Goal: Task Accomplishment & Management: Manage account settings

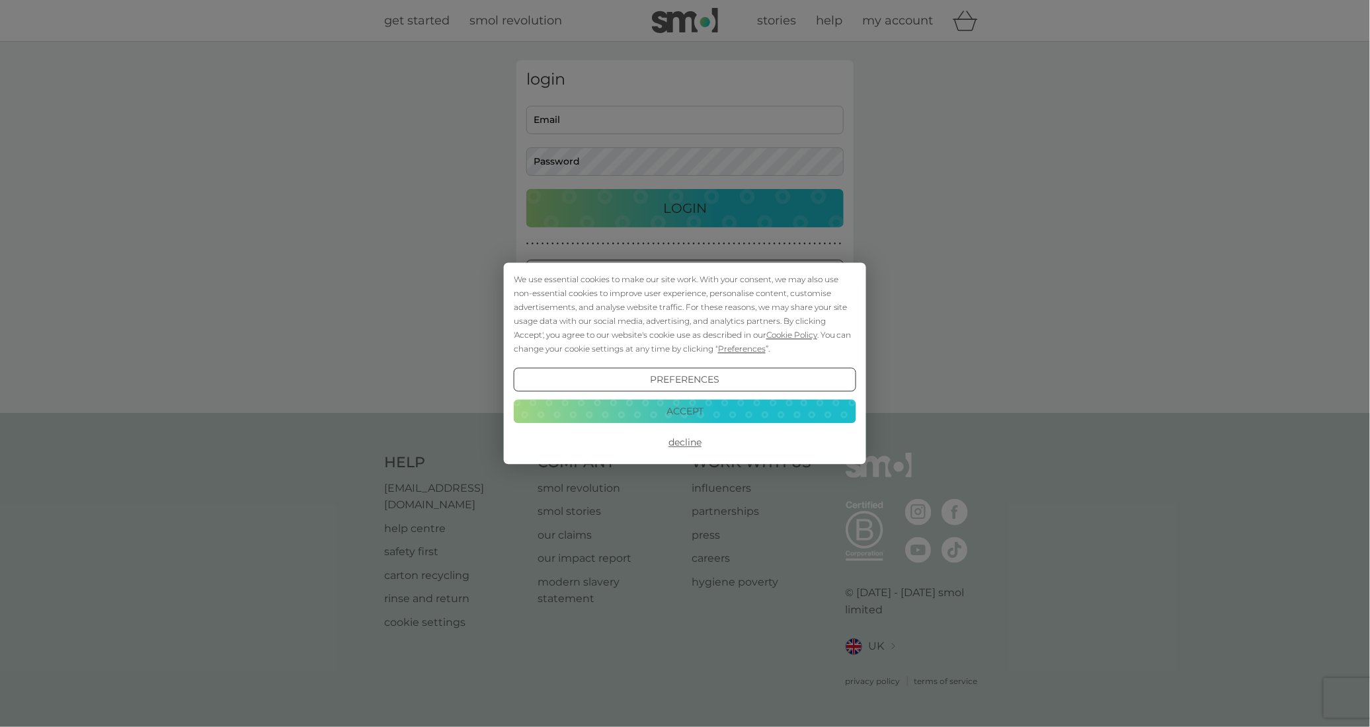
click at [691, 416] on button "Accept" at bounding box center [685, 411] width 342 height 24
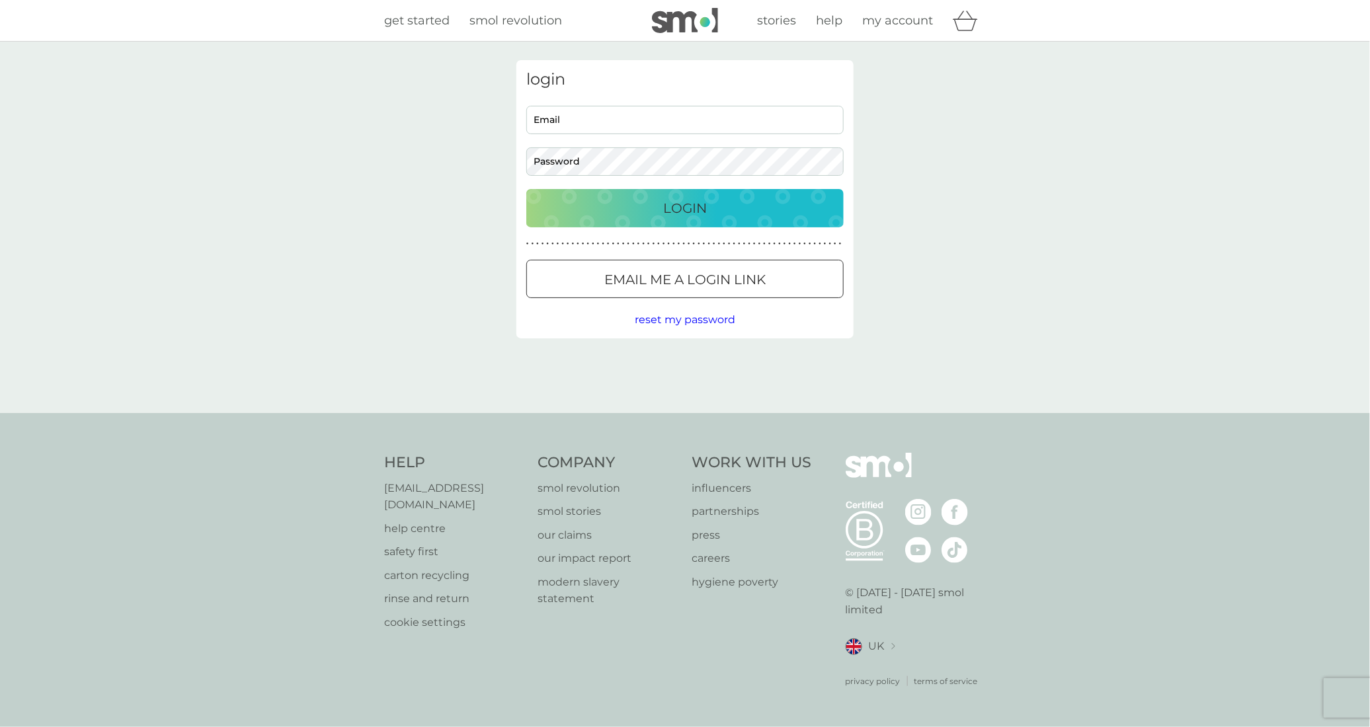
click at [710, 114] on input "Email" at bounding box center [684, 120] width 317 height 28
type input "nathan.parton@gmail.com"
click at [526, 189] on button "Login" at bounding box center [684, 208] width 317 height 38
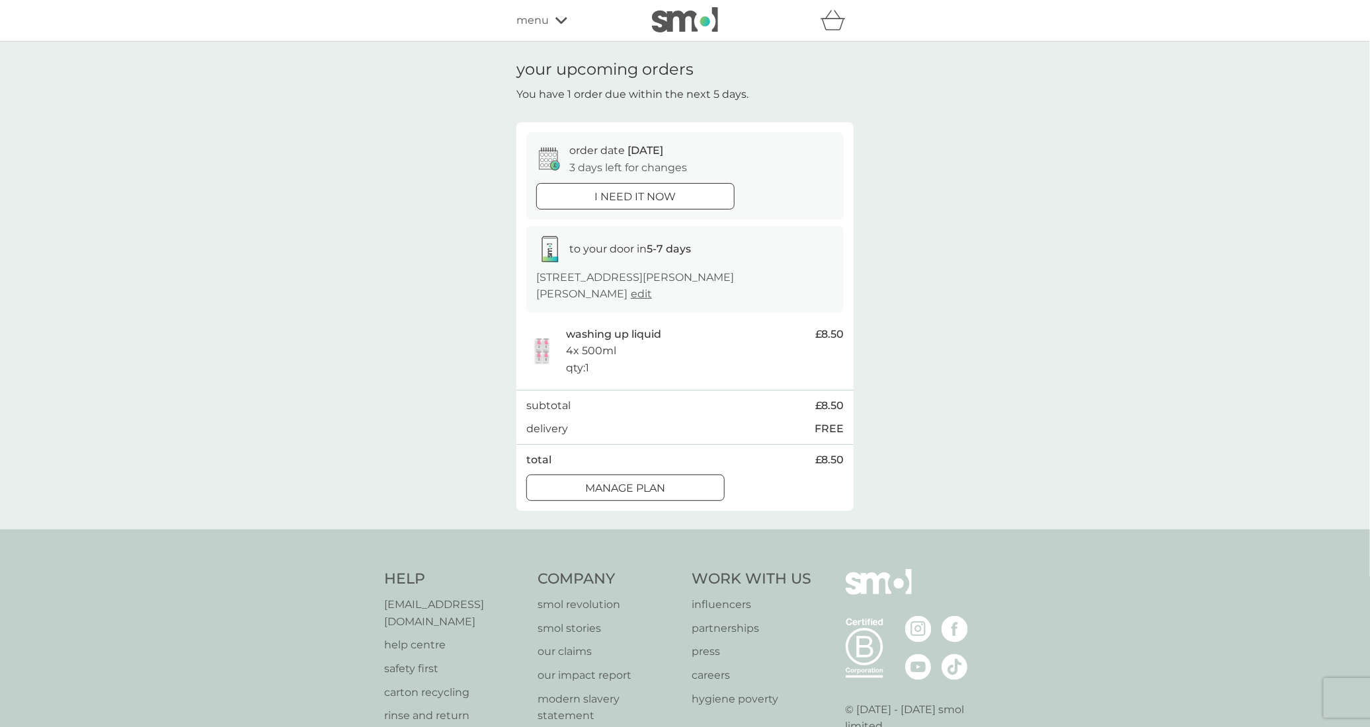
click at [637, 482] on div at bounding box center [625, 489] width 48 height 14
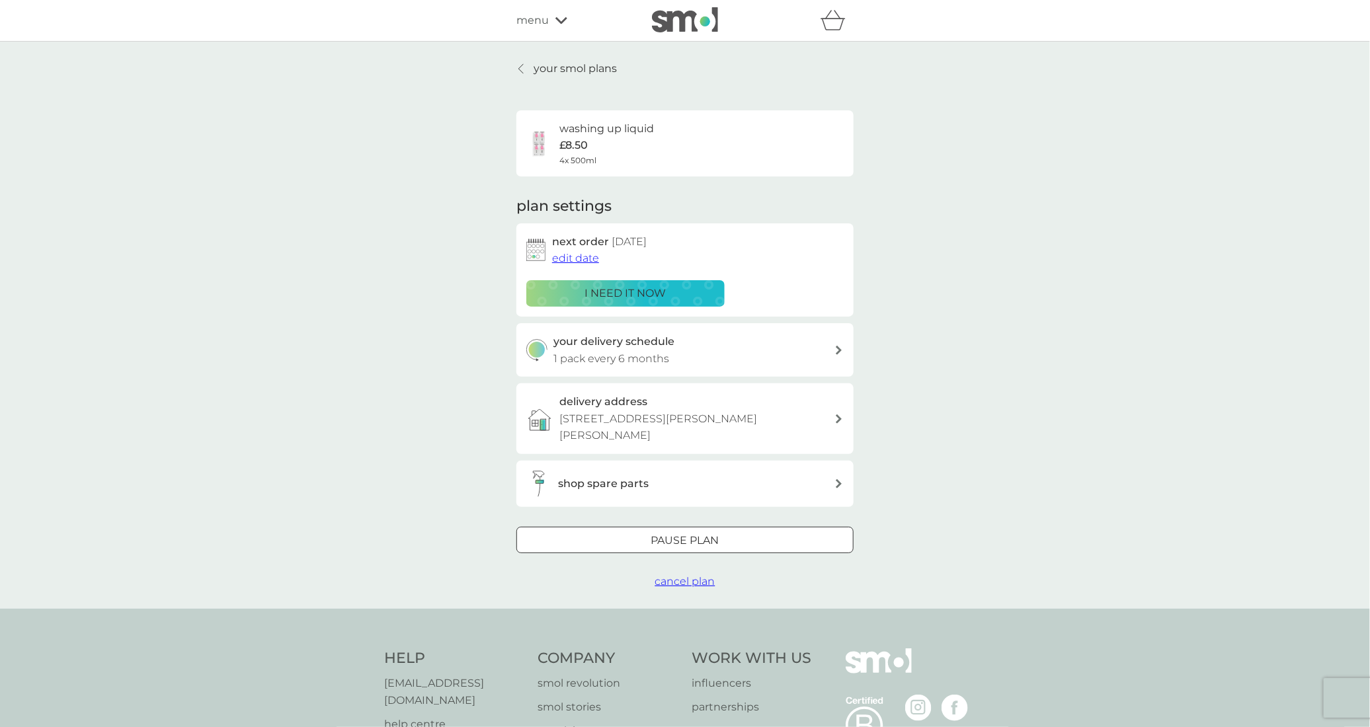
click at [584, 263] on span "edit date" at bounding box center [575, 258] width 47 height 13
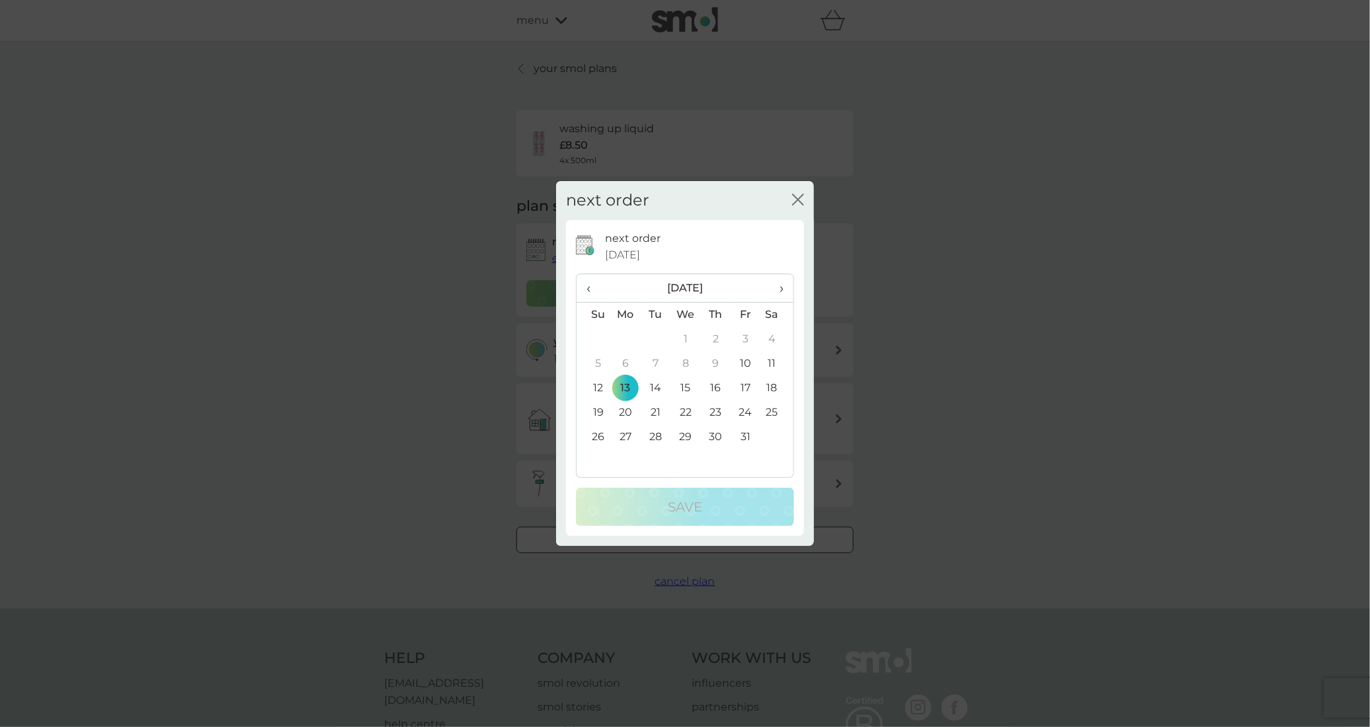
click at [627, 410] on td "20" at bounding box center [625, 413] width 30 height 24
click at [627, 430] on td "27" at bounding box center [625, 437] width 30 height 24
click at [626, 508] on div "Save" at bounding box center [685, 506] width 192 height 21
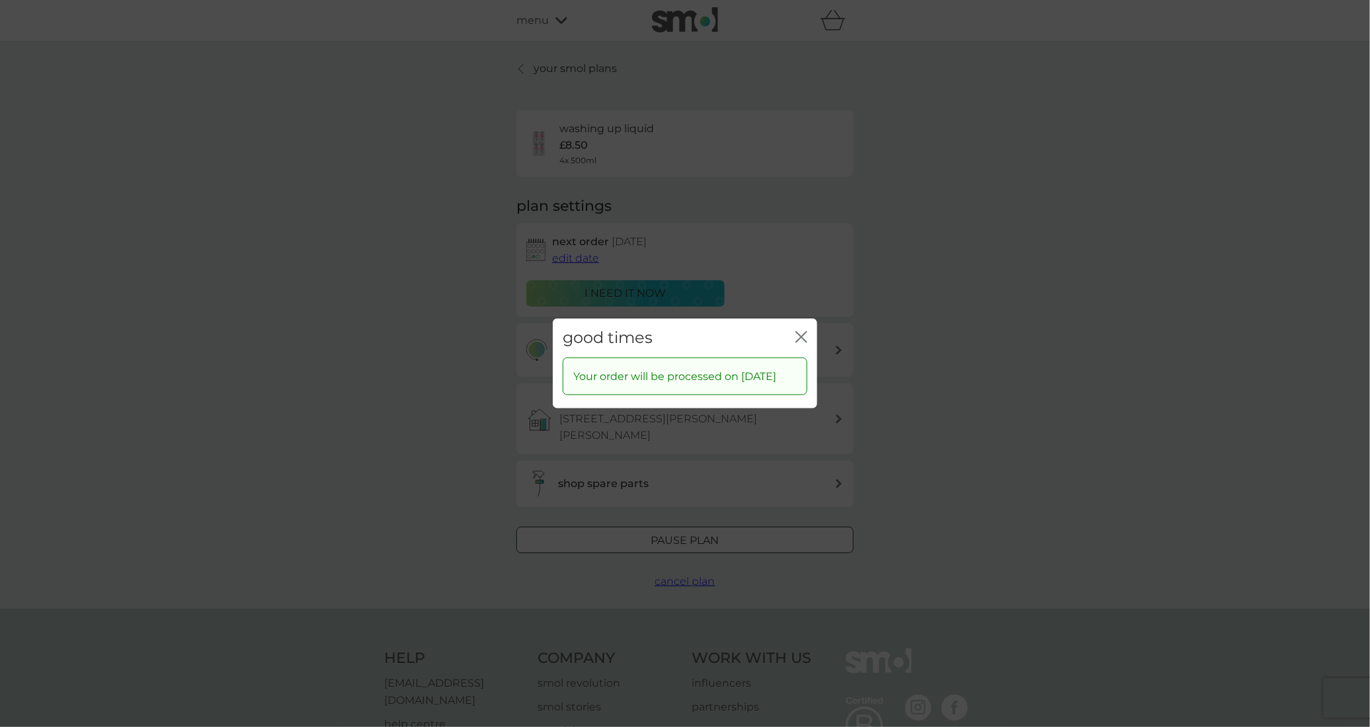
click at [798, 334] on icon "close" at bounding box center [801, 337] width 12 height 12
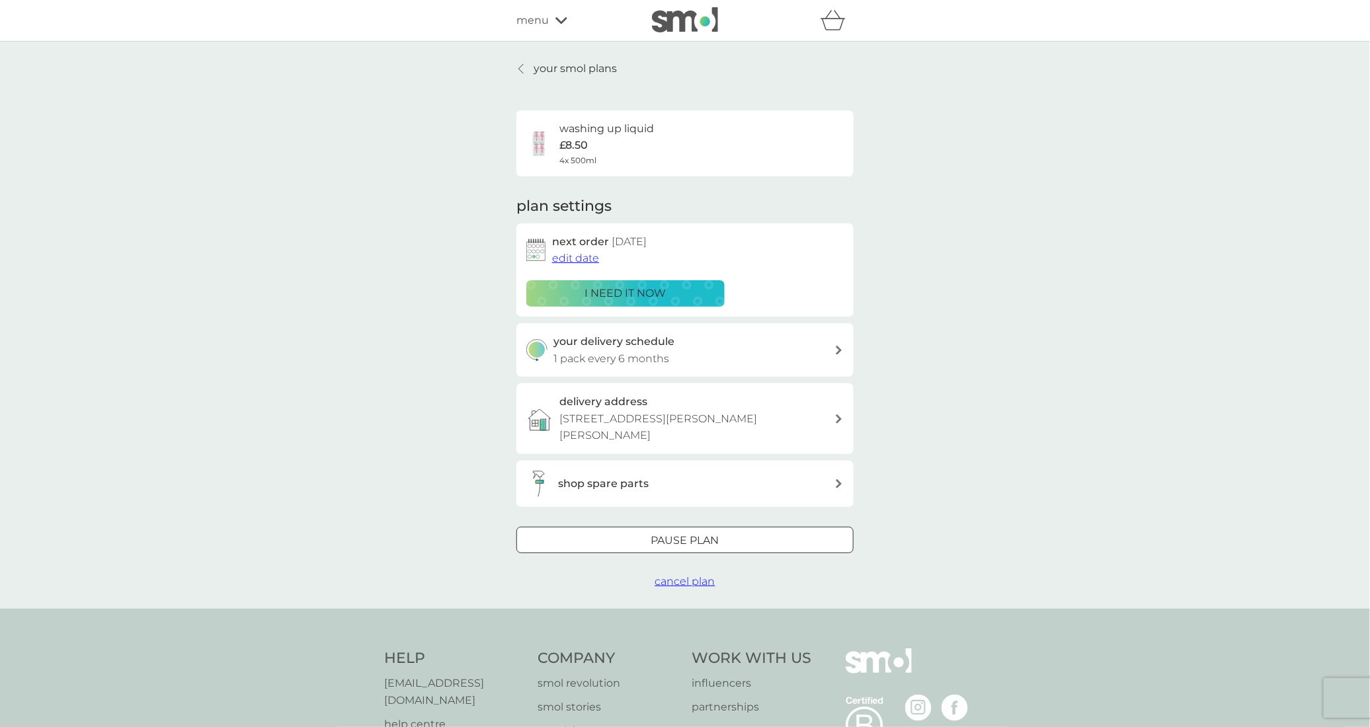
click at [557, 68] on p "your smol plans" at bounding box center [574, 68] width 83 height 17
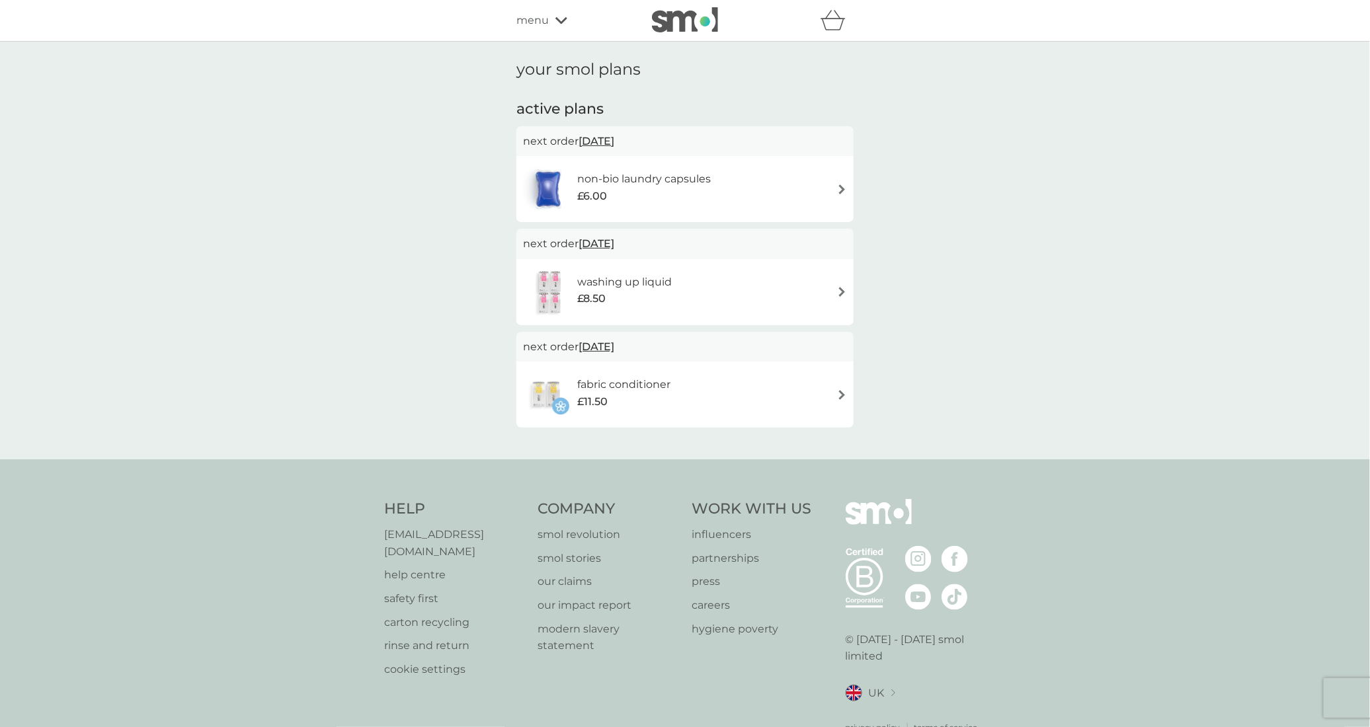
click at [754, 378] on div "fabric conditioner £11.50" at bounding box center [685, 394] width 324 height 46
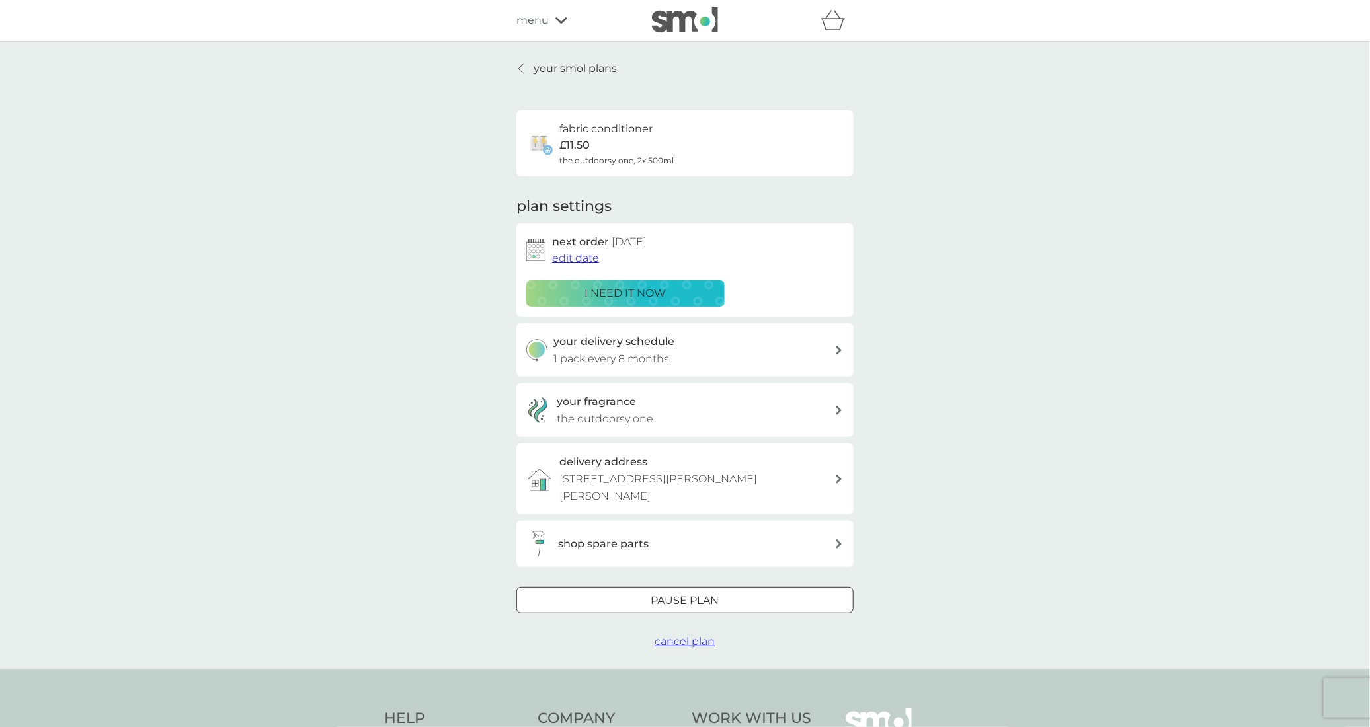
click at [695, 594] on div at bounding box center [685, 601] width 48 height 14
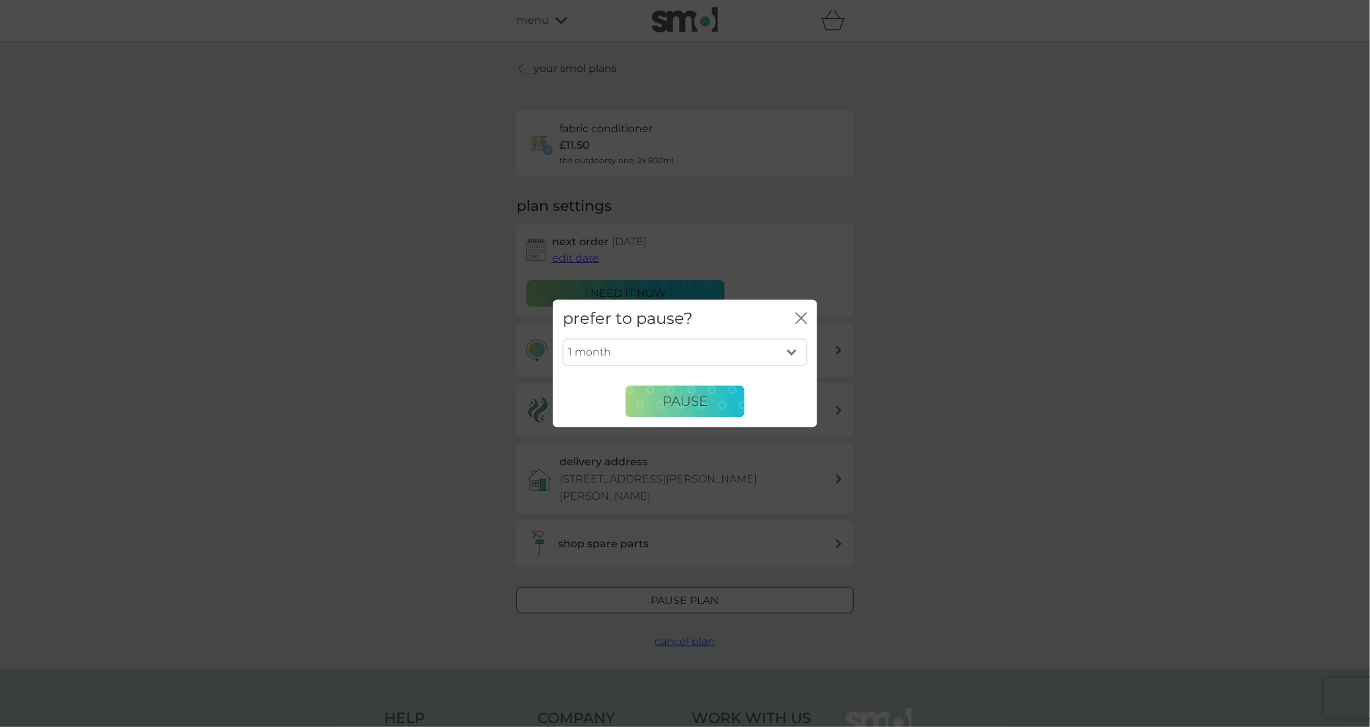
click at [797, 352] on select "1 month 2 months 3 months 4 months 5 months 6 months" at bounding box center [684, 352] width 245 height 28
select select "6"
click at [562, 338] on select "1 month 2 months 3 months 4 months 5 months 6 months" at bounding box center [684, 352] width 245 height 28
click at [718, 406] on button "Pause" at bounding box center [684, 402] width 119 height 32
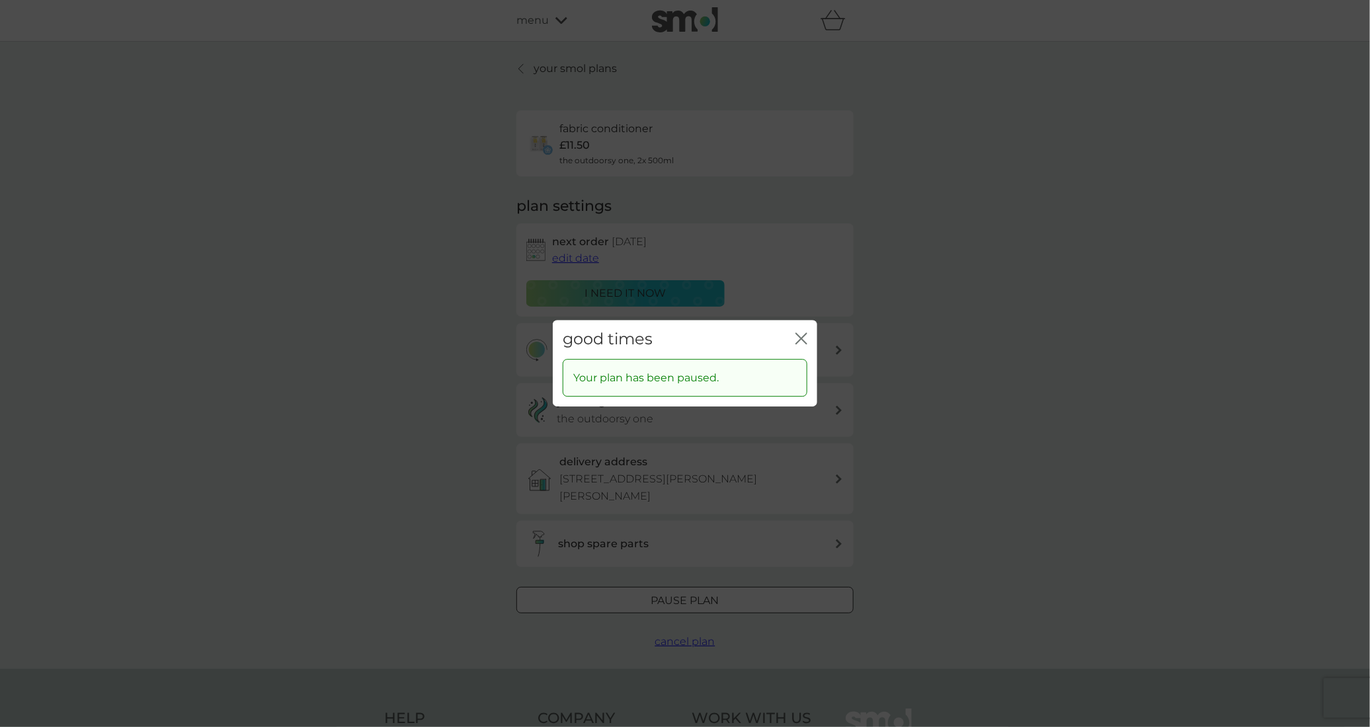
click at [802, 341] on icon "close" at bounding box center [801, 338] width 12 height 12
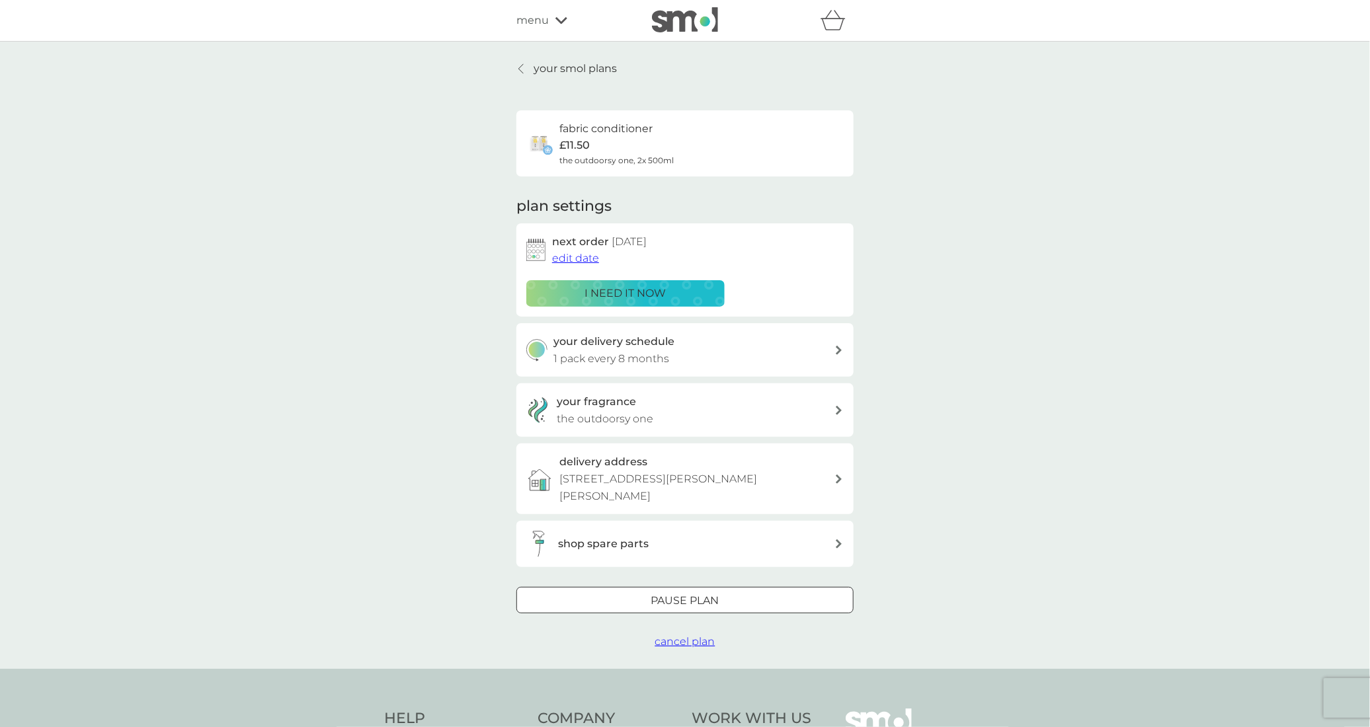
click at [560, 69] on p "your smol plans" at bounding box center [574, 68] width 83 height 17
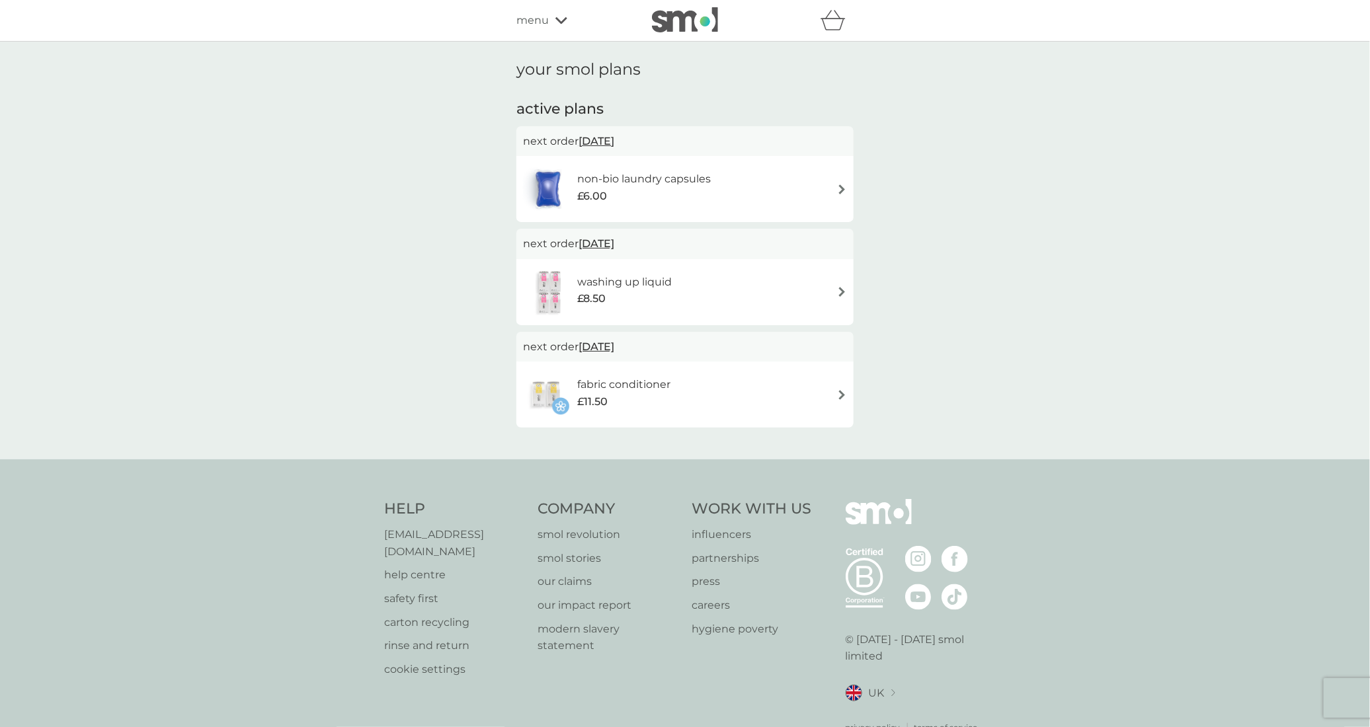
click at [555, 23] on icon at bounding box center [561, 21] width 12 height 8
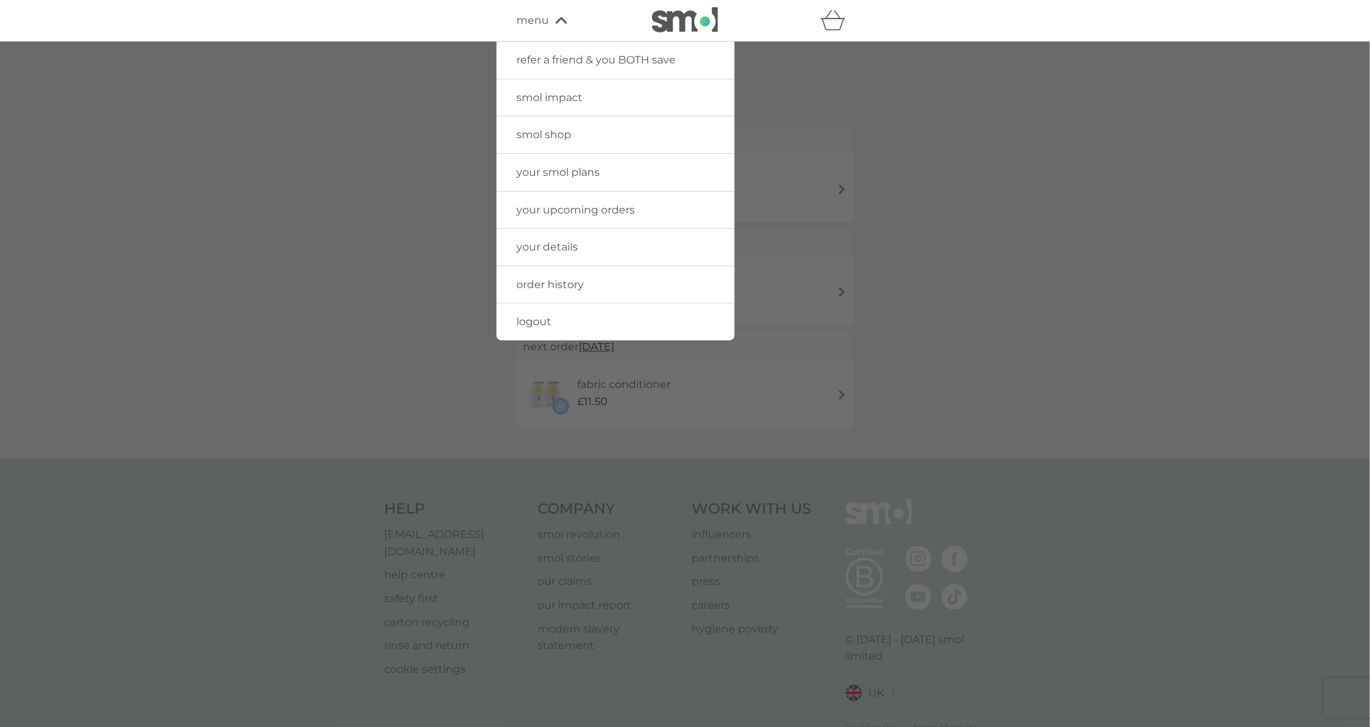
click at [551, 127] on link "smol shop" at bounding box center [615, 134] width 238 height 37
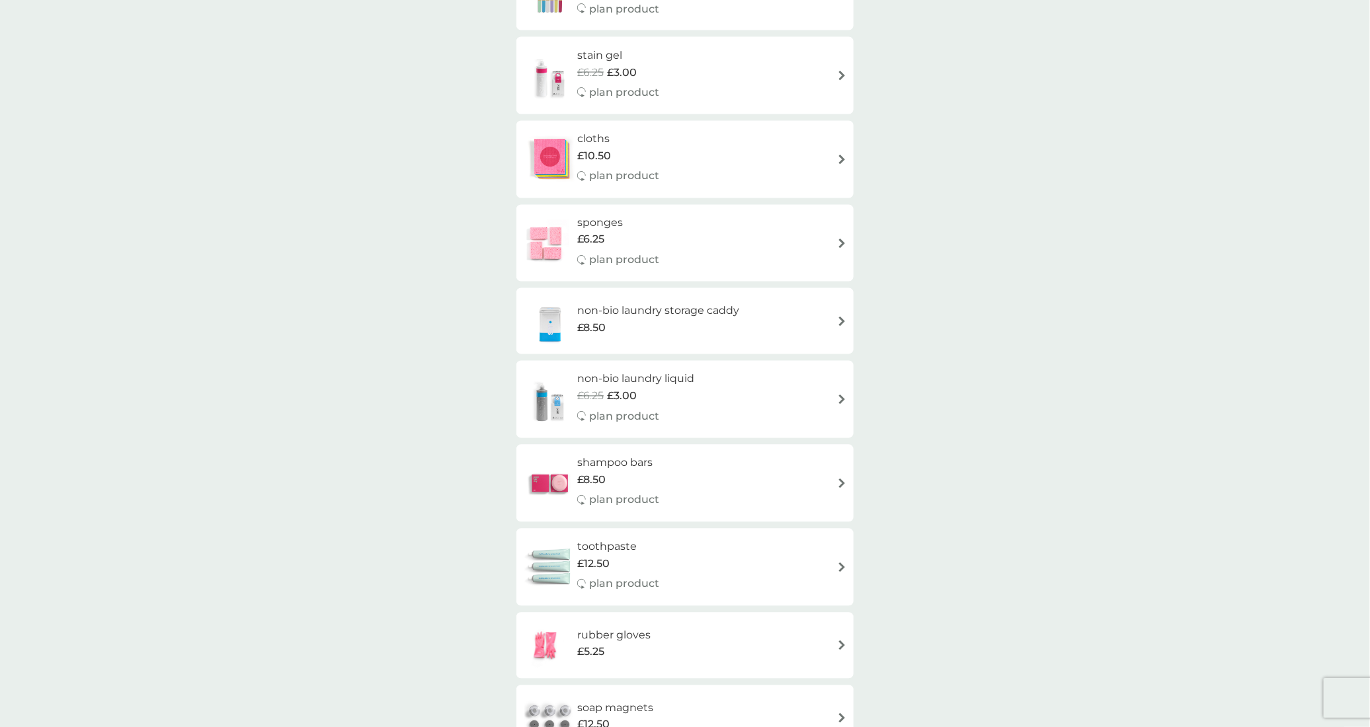
scroll to position [1276, 0]
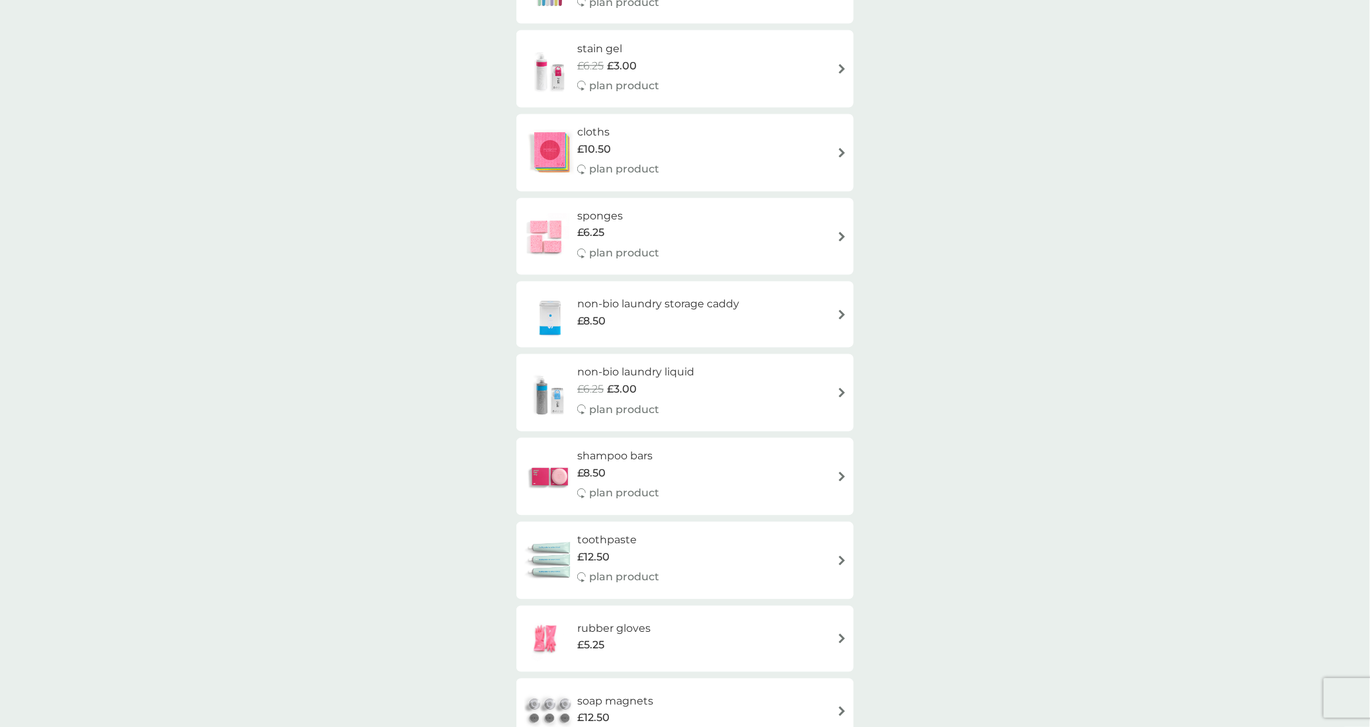
click at [637, 211] on h6 "sponges" at bounding box center [618, 216] width 82 height 17
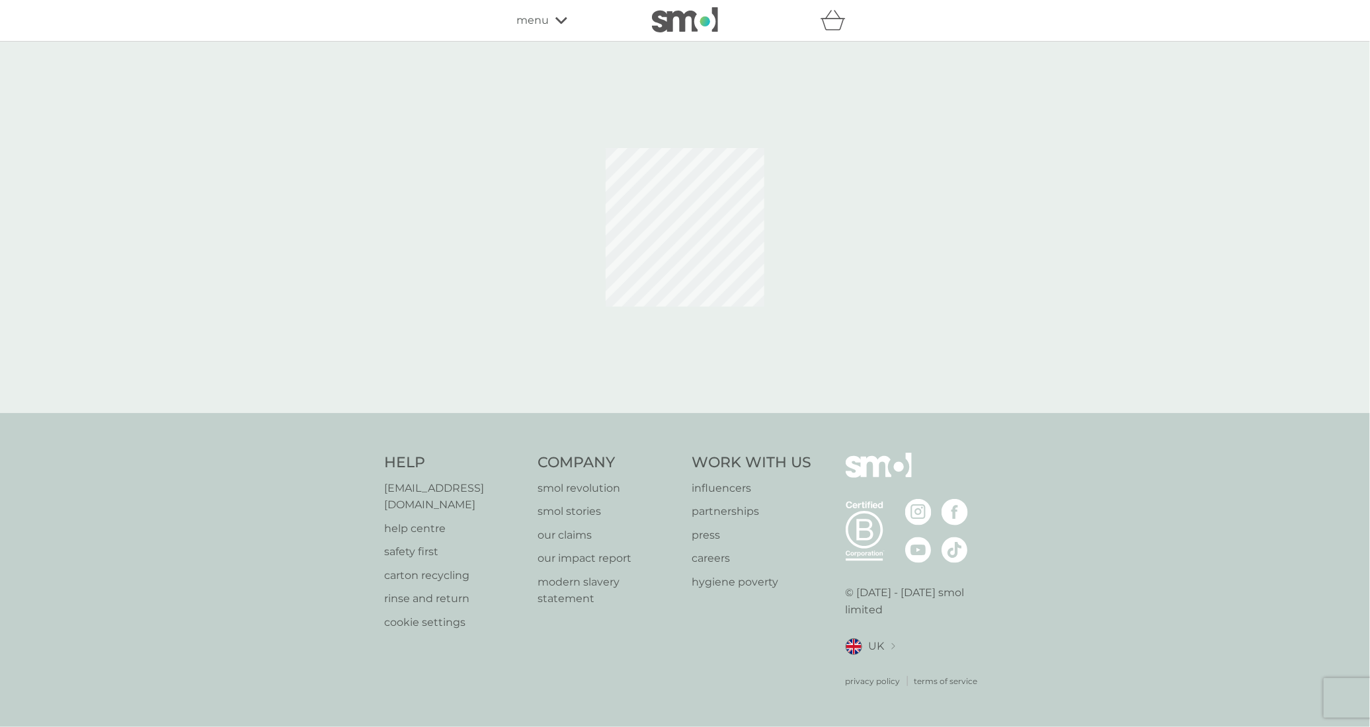
select select "63"
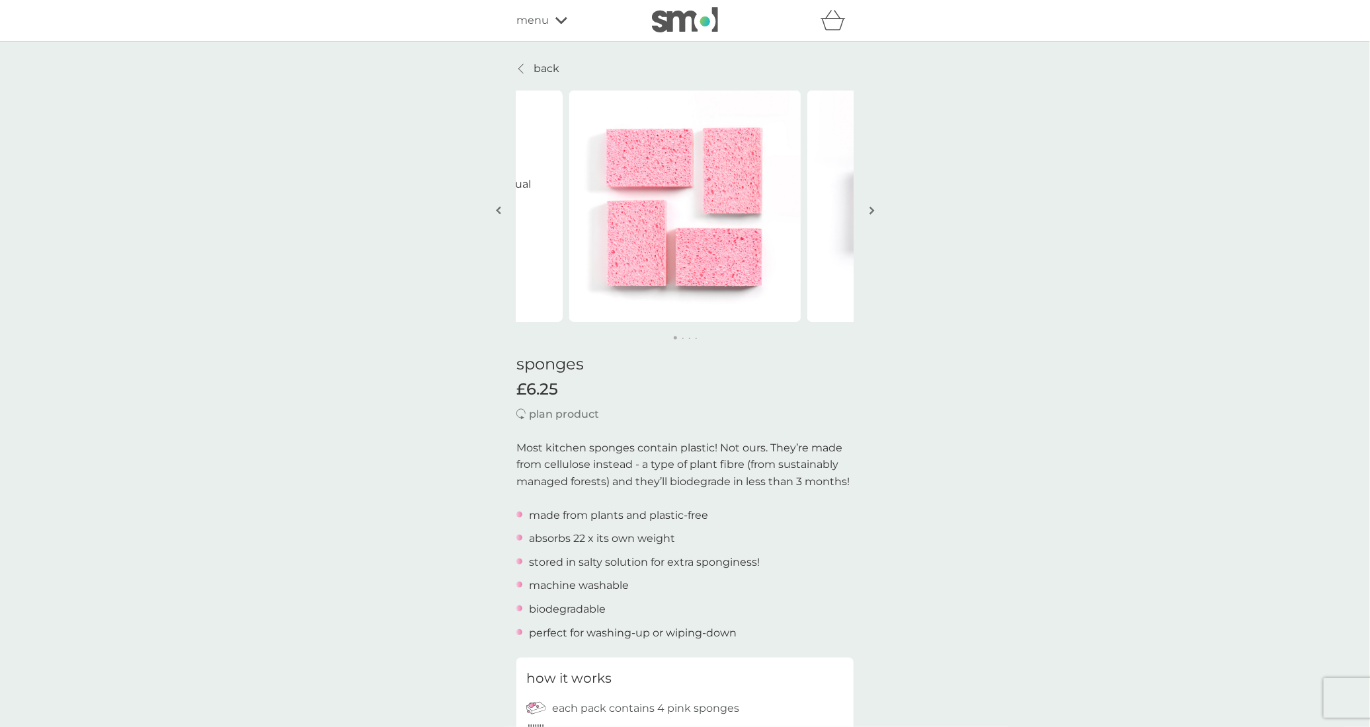
click at [872, 211] on img "button" at bounding box center [871, 211] width 5 height 10
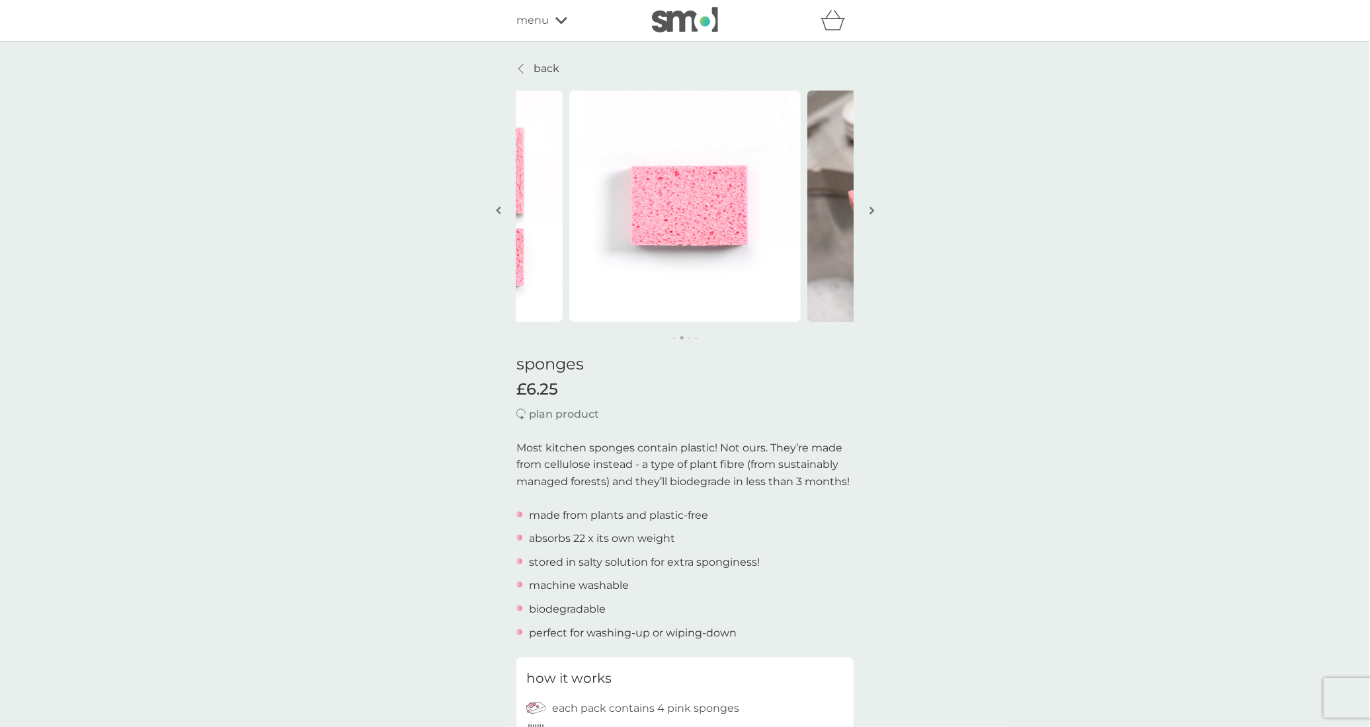
click at [872, 211] on img "button" at bounding box center [871, 211] width 5 height 10
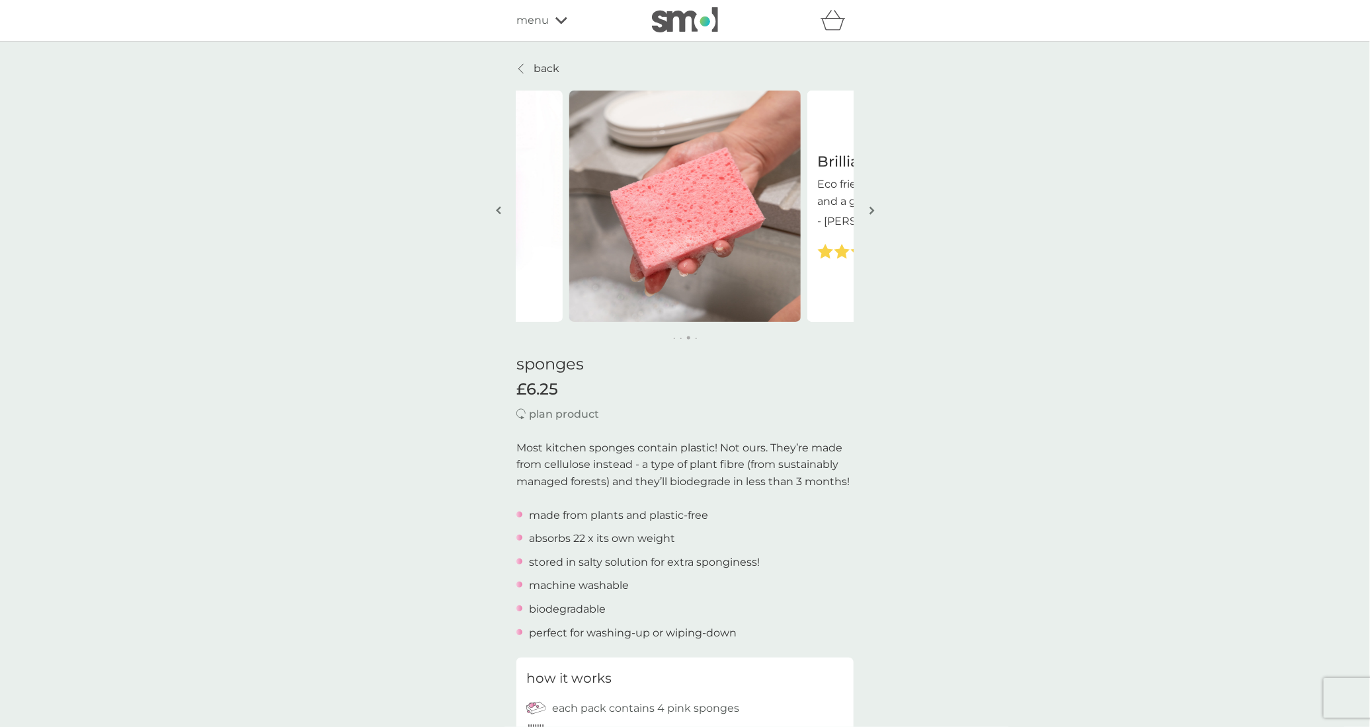
click at [872, 211] on img "button" at bounding box center [871, 211] width 5 height 10
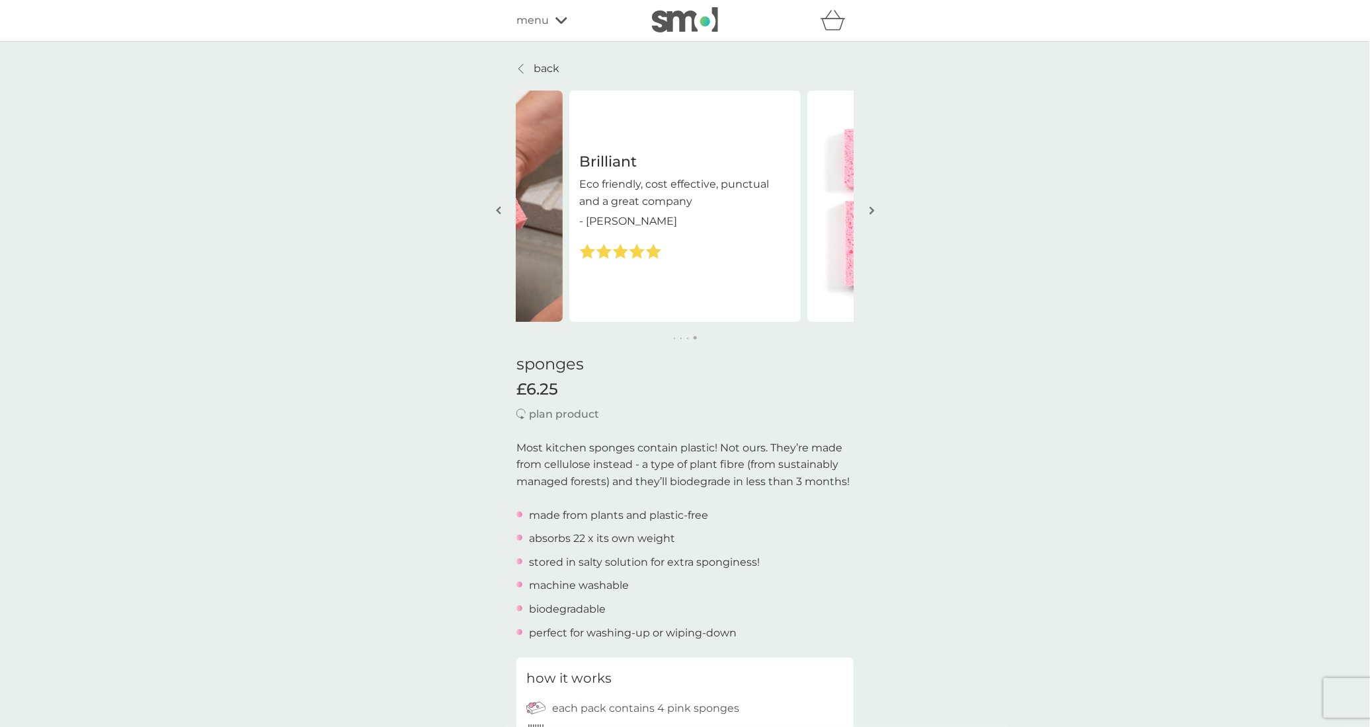
click at [872, 211] on img "button" at bounding box center [871, 211] width 5 height 10
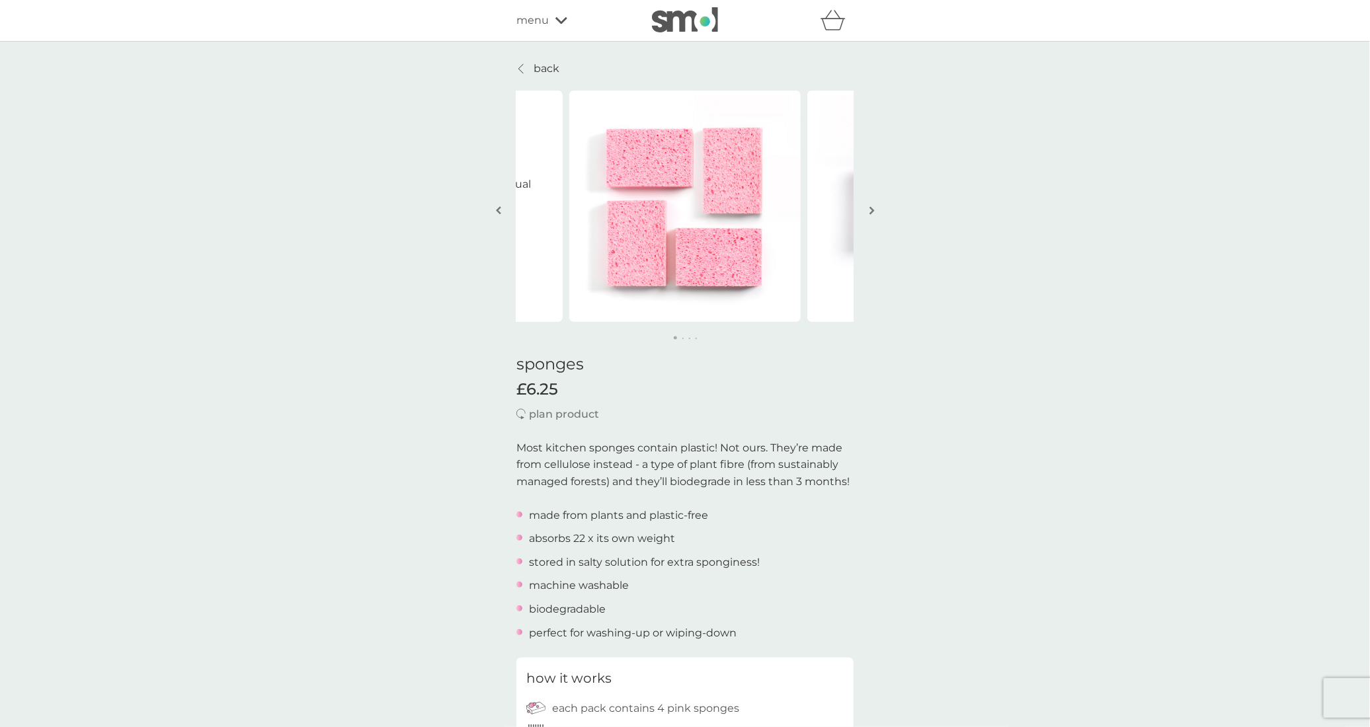
click at [872, 211] on img "button" at bounding box center [871, 211] width 5 height 10
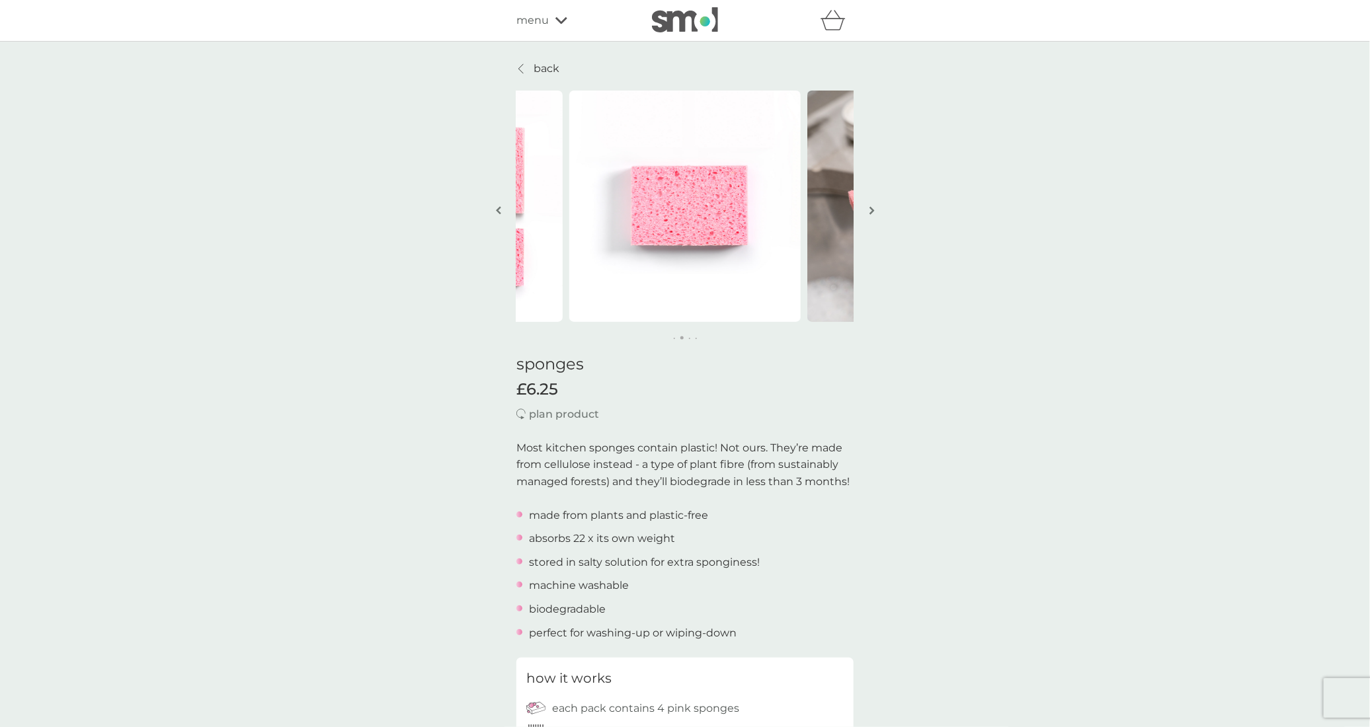
click at [872, 211] on img "button" at bounding box center [871, 211] width 5 height 10
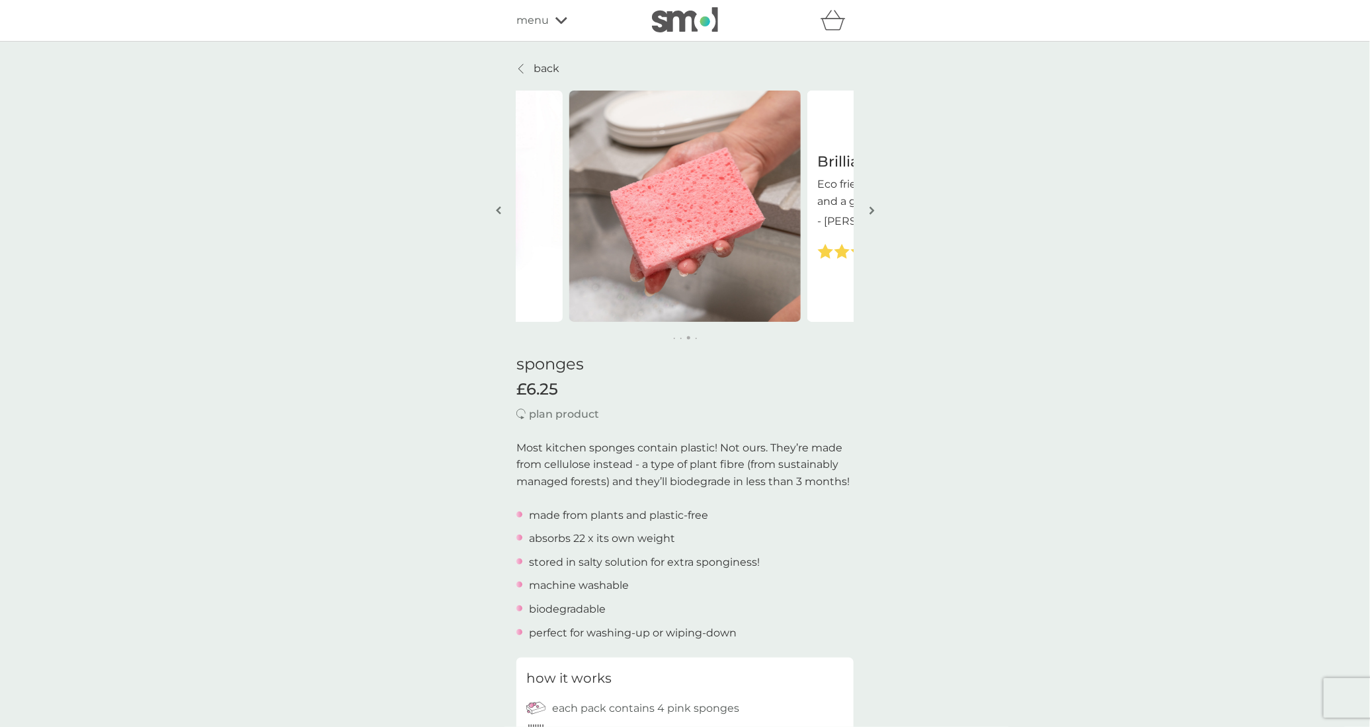
click at [872, 211] on img "button" at bounding box center [871, 211] width 5 height 10
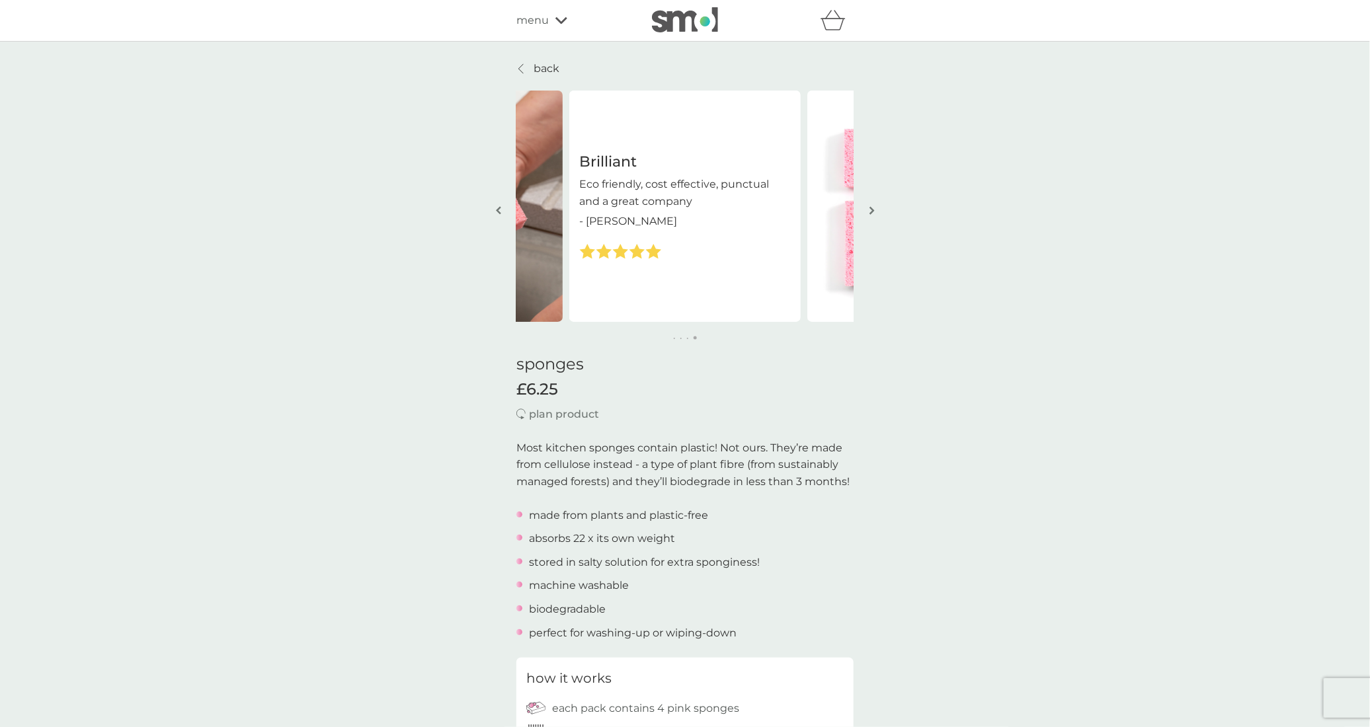
click at [872, 211] on img "button" at bounding box center [871, 211] width 5 height 10
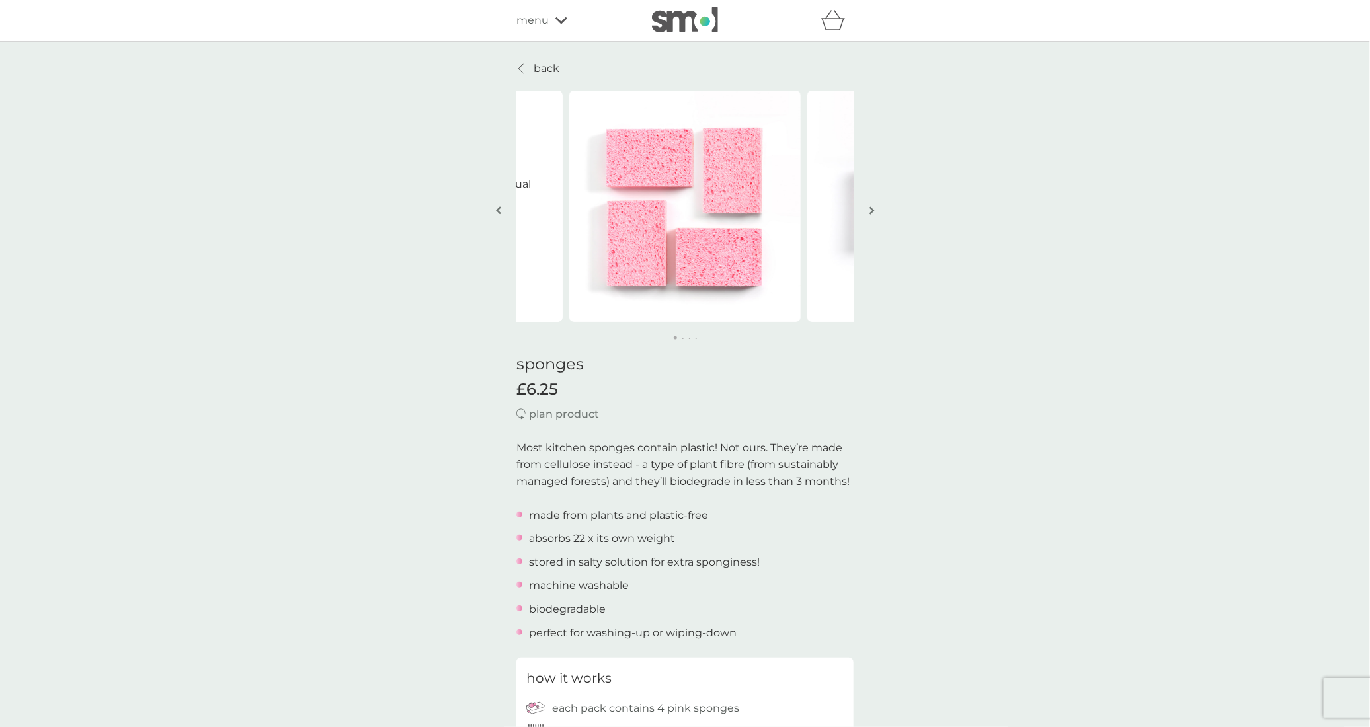
click at [872, 211] on img "button" at bounding box center [871, 211] width 5 height 10
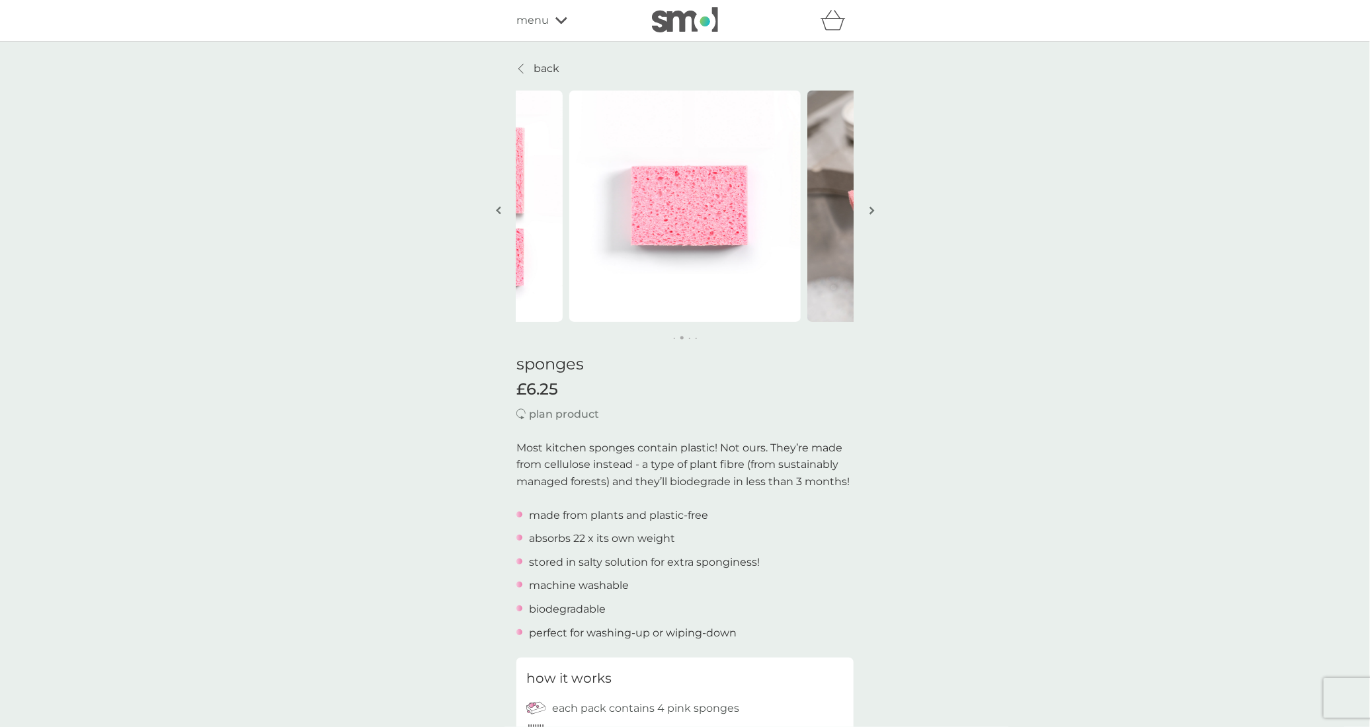
click at [872, 211] on img "button" at bounding box center [871, 211] width 5 height 10
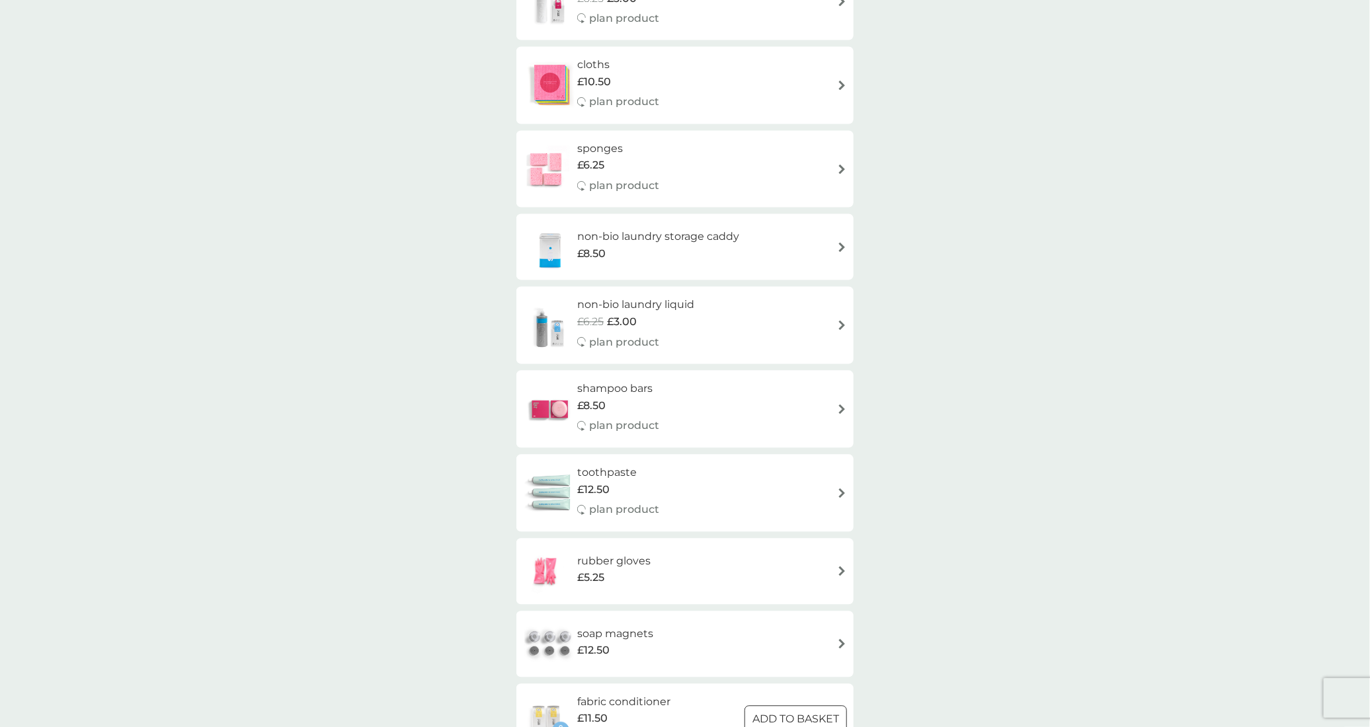
scroll to position [1339, 0]
click at [670, 307] on h6 "non-bio laundry liquid" at bounding box center [635, 309] width 117 height 17
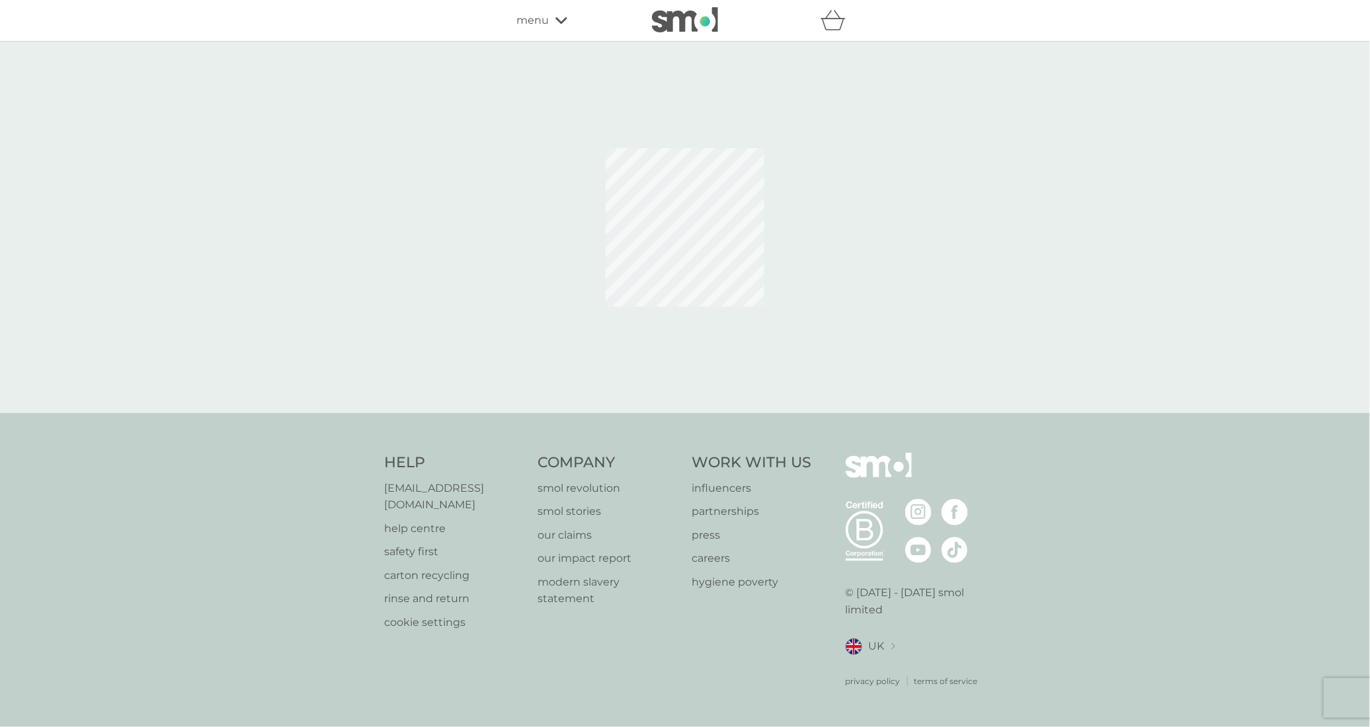
select select "91"
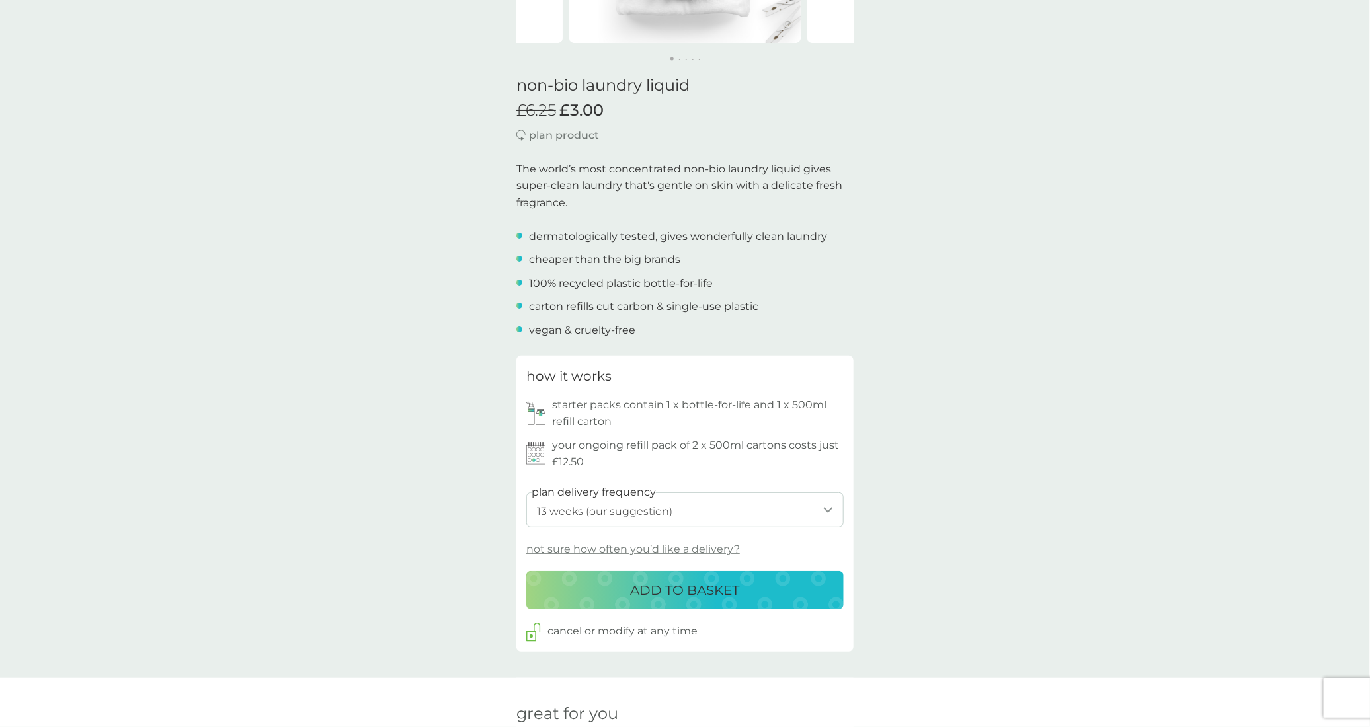
scroll to position [297, 0]
